Goal: Transaction & Acquisition: Purchase product/service

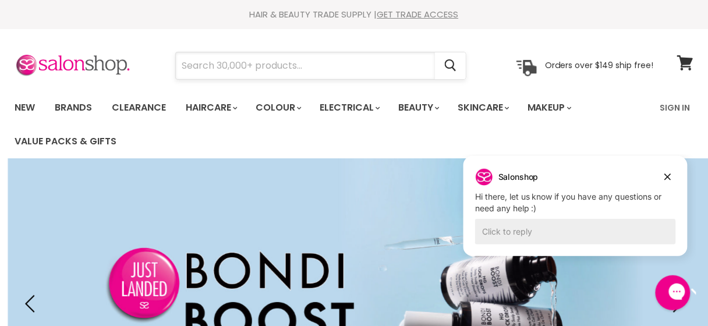
click at [185, 65] on input "Search" at bounding box center [305, 65] width 259 height 27
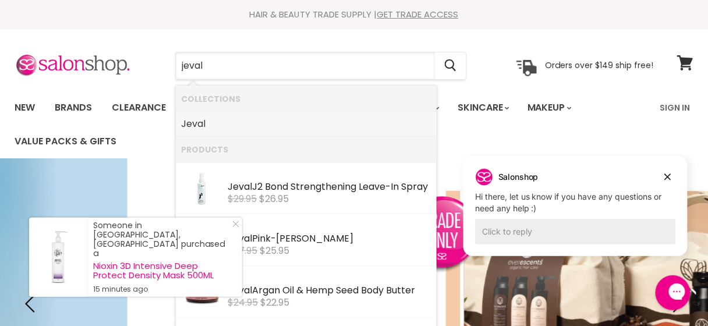
scroll to position [58, 0]
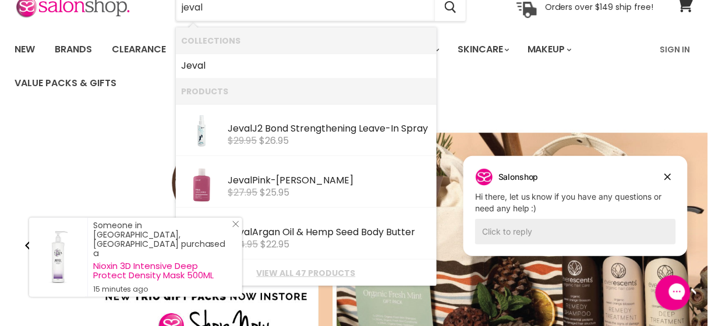
type input "jeval"
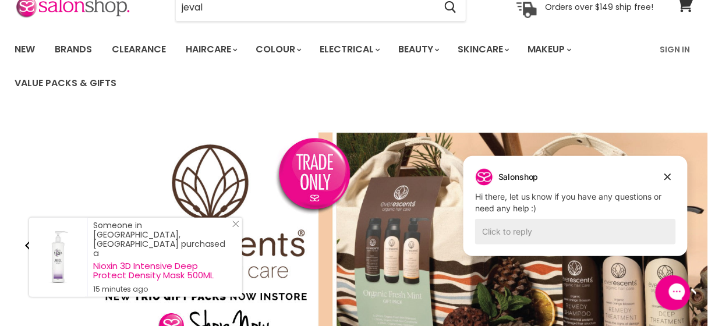
click at [234, 228] on icon "Close Icon" at bounding box center [235, 224] width 7 height 7
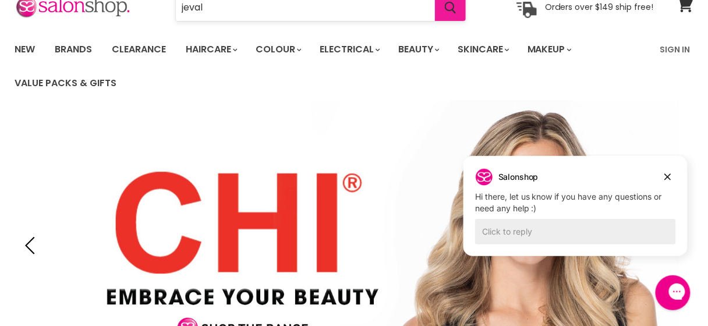
click at [453, 8] on icon "Search" at bounding box center [451, 8] width 12 height 12
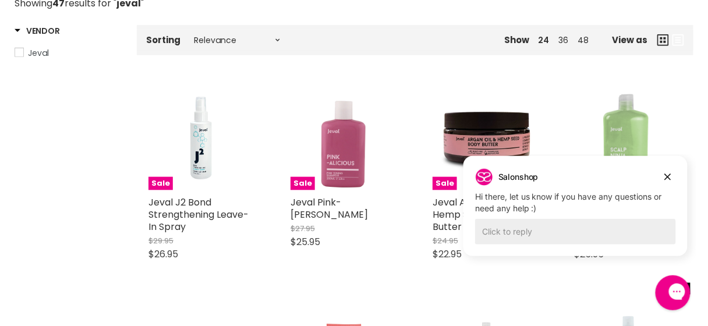
scroll to position [233, 0]
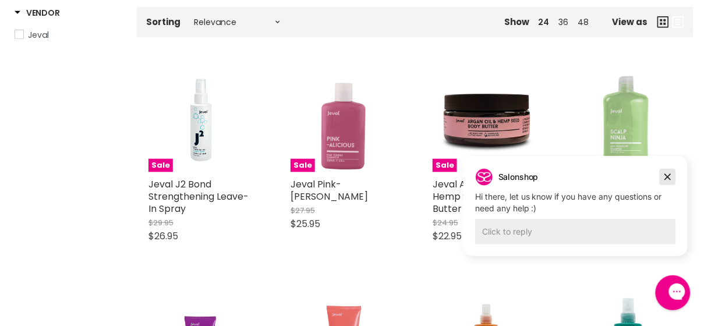
click at [662, 178] on icon "Dismiss campaign" at bounding box center [668, 176] width 12 height 14
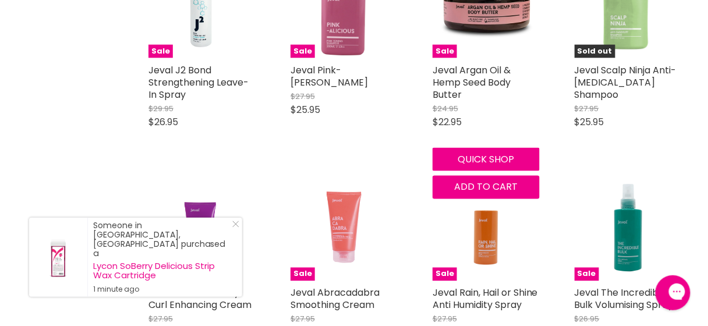
scroll to position [291, 0]
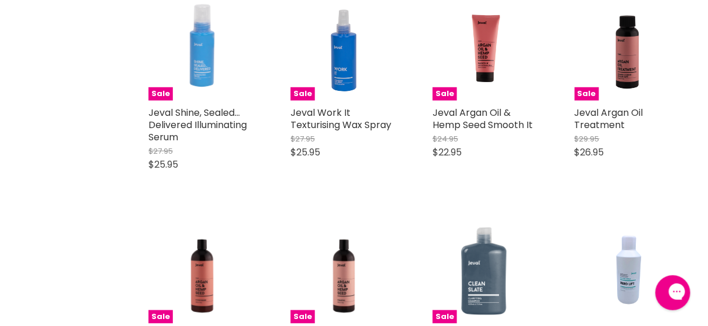
scroll to position [2271, 0]
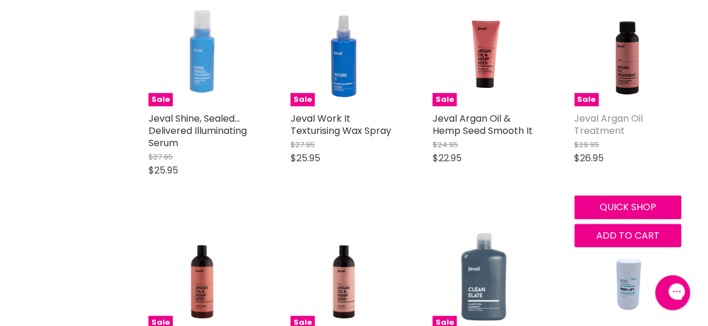
click at [607, 128] on link "Jeval Argan Oil Treatment" at bounding box center [609, 125] width 69 height 26
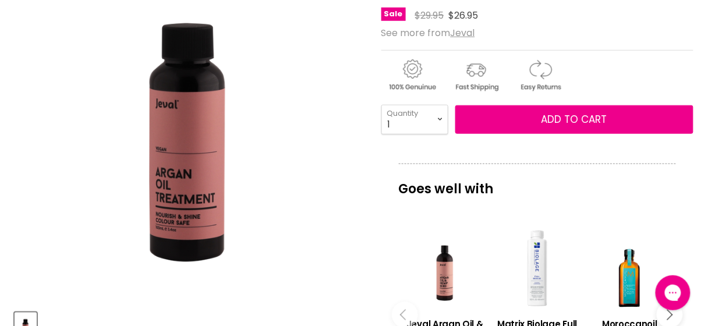
scroll to position [175, 0]
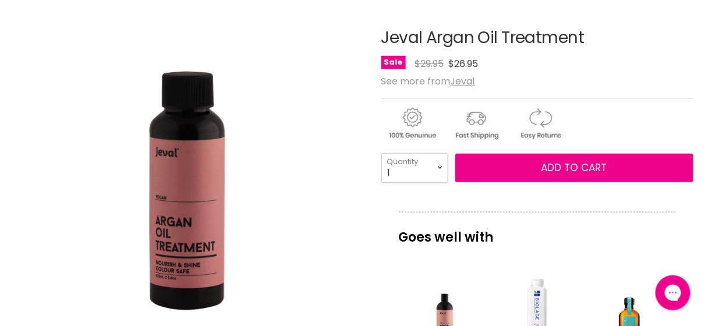
click at [440, 168] on select "1 2 3 4 5 6 7 8 9 10+" at bounding box center [414, 167] width 67 height 29
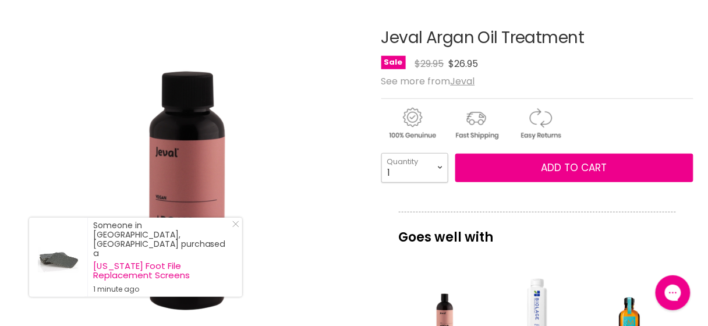
select select "3"
click at [381, 153] on select "1 2 3 4 5 6 7 8 9 10+" at bounding box center [414, 167] width 67 height 29
type input "3"
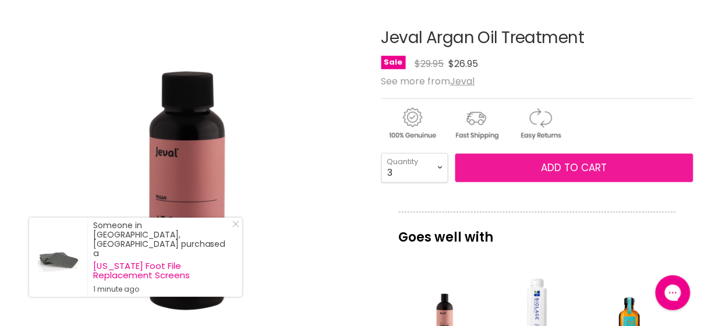
click at [556, 167] on span "Add to cart" at bounding box center [575, 168] width 66 height 14
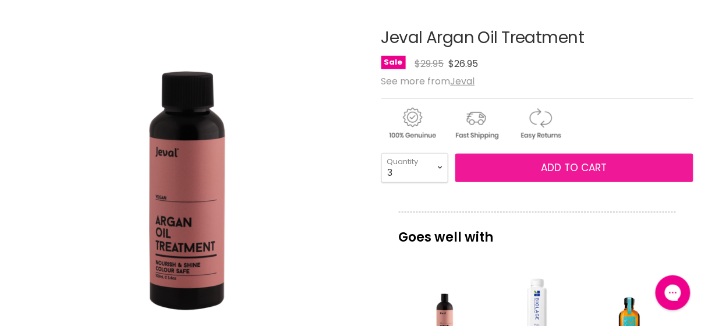
click at [550, 167] on span "Add to cart" at bounding box center [575, 168] width 66 height 14
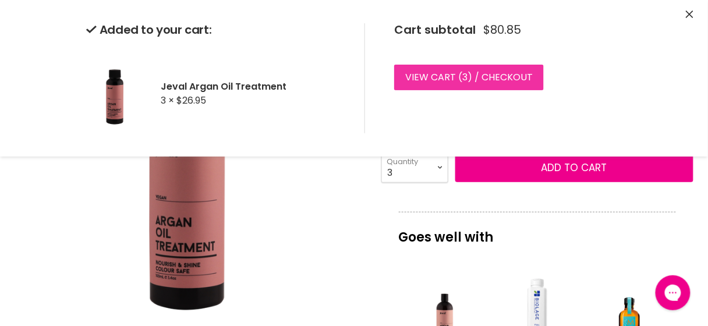
click at [511, 75] on link "View cart ( 3 ) / Checkout" at bounding box center [469, 78] width 150 height 26
